Goal: Information Seeking & Learning: Learn about a topic

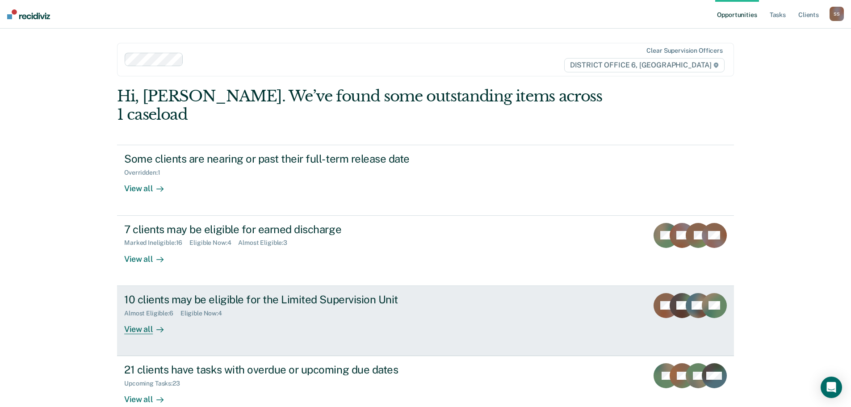
click at [229, 293] on div "10 clients may be eligible for the Limited Supervision Unit" at bounding box center [281, 299] width 314 height 13
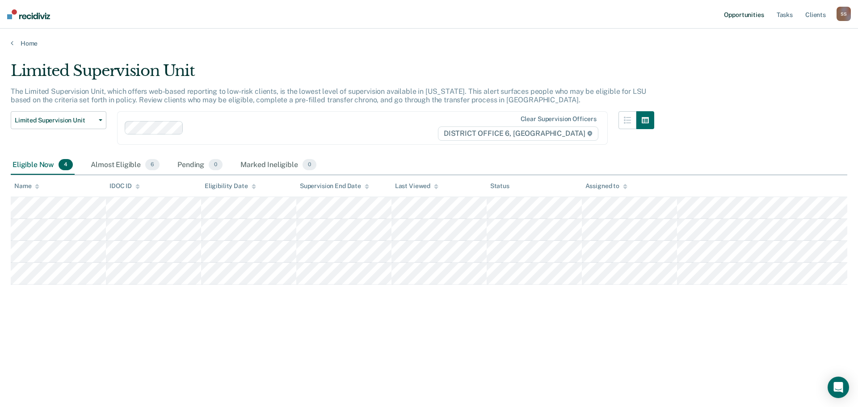
click at [740, 15] on link "Opportunities" at bounding box center [743, 14] width 43 height 29
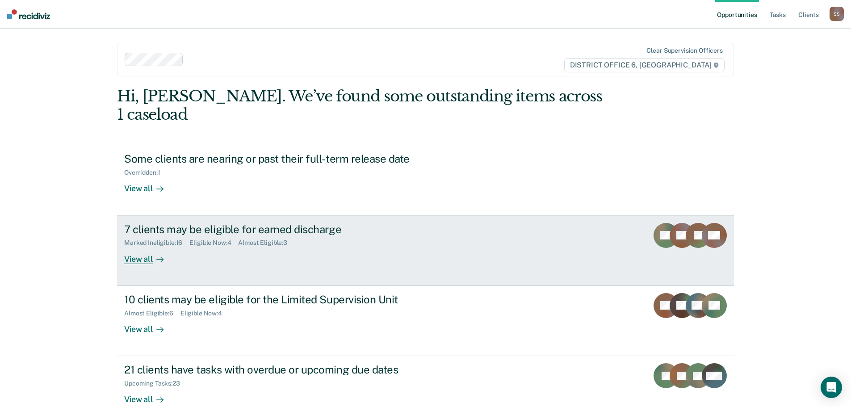
click at [239, 223] on div "7 clients may be eligible for earned discharge" at bounding box center [281, 229] width 314 height 13
